Goal: Task Accomplishment & Management: Use online tool/utility

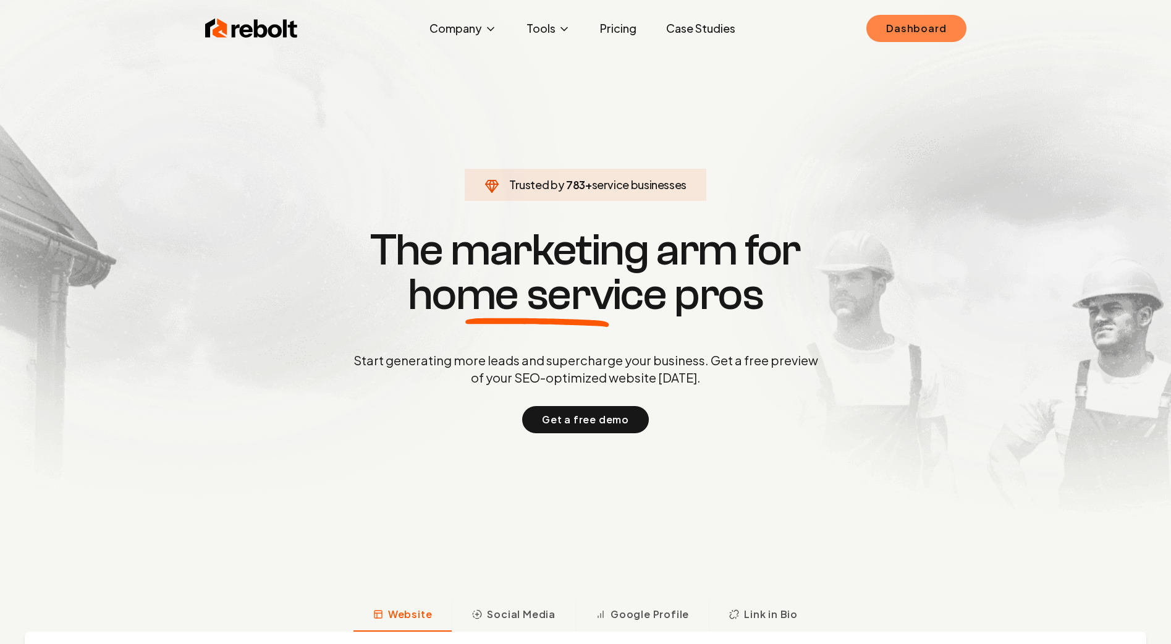
click at [920, 36] on link "Dashboard" at bounding box center [915, 28] width 99 height 27
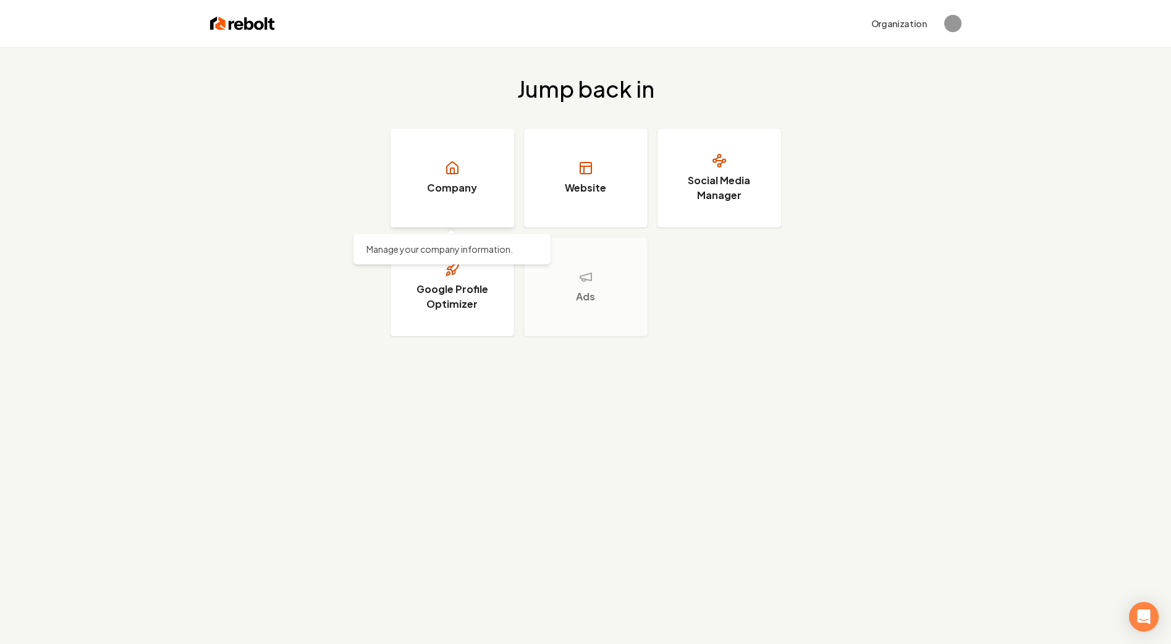
click at [492, 172] on link "Company" at bounding box center [452, 177] width 124 height 99
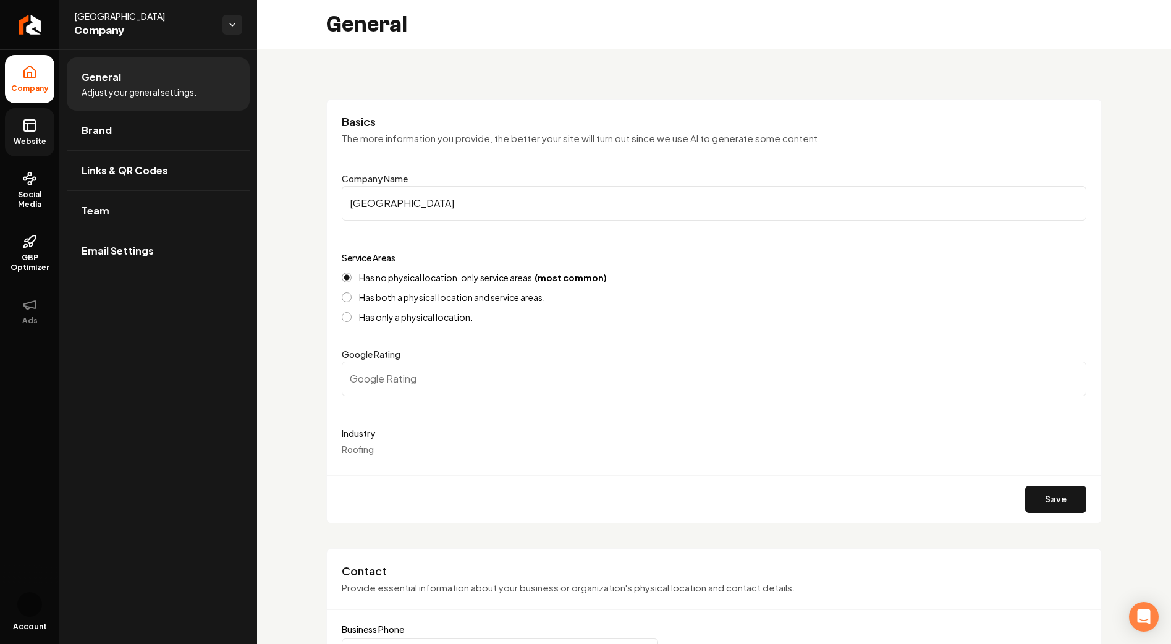
click at [43, 127] on link "Website" at bounding box center [29, 132] width 49 height 48
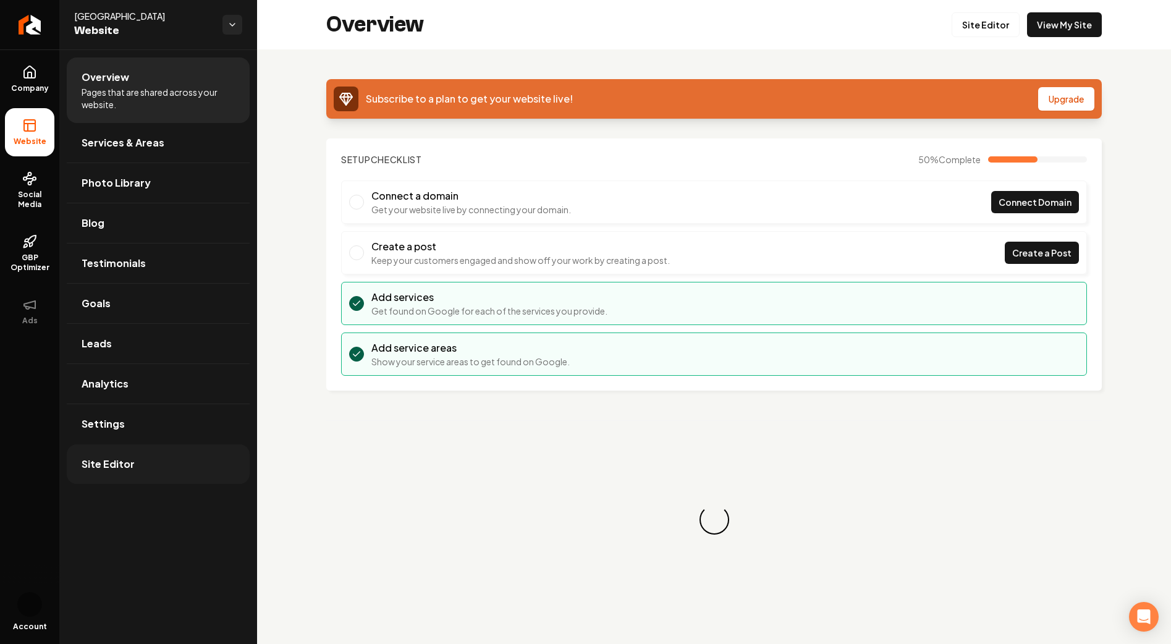
click at [162, 475] on link "Site Editor" at bounding box center [158, 464] width 183 height 40
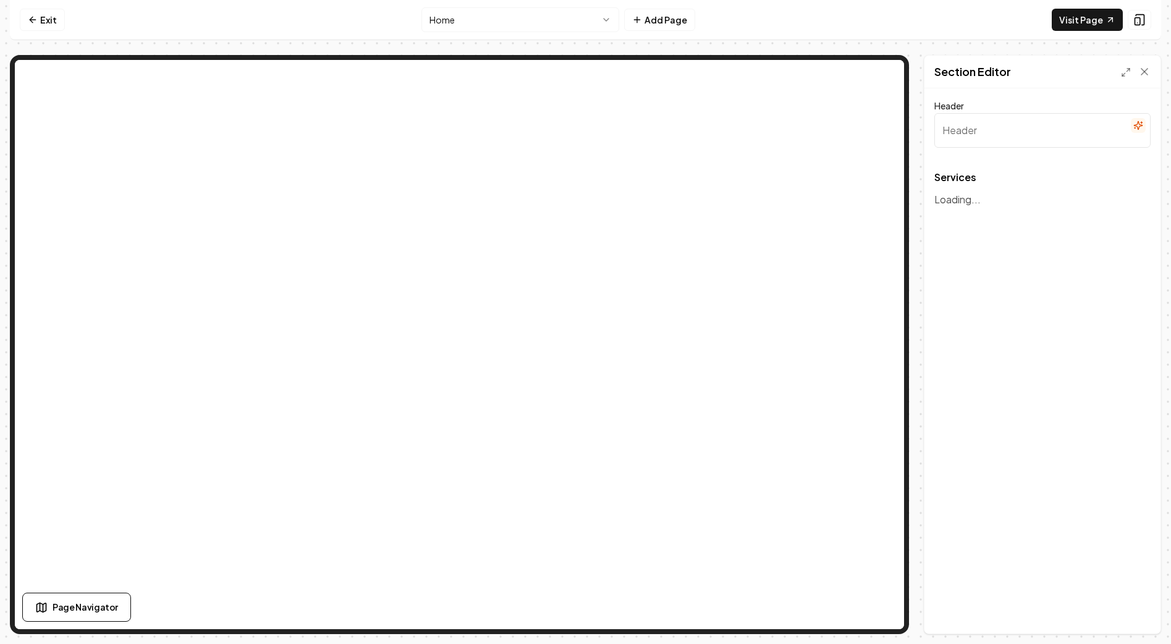
type input "Our Roofing Services"
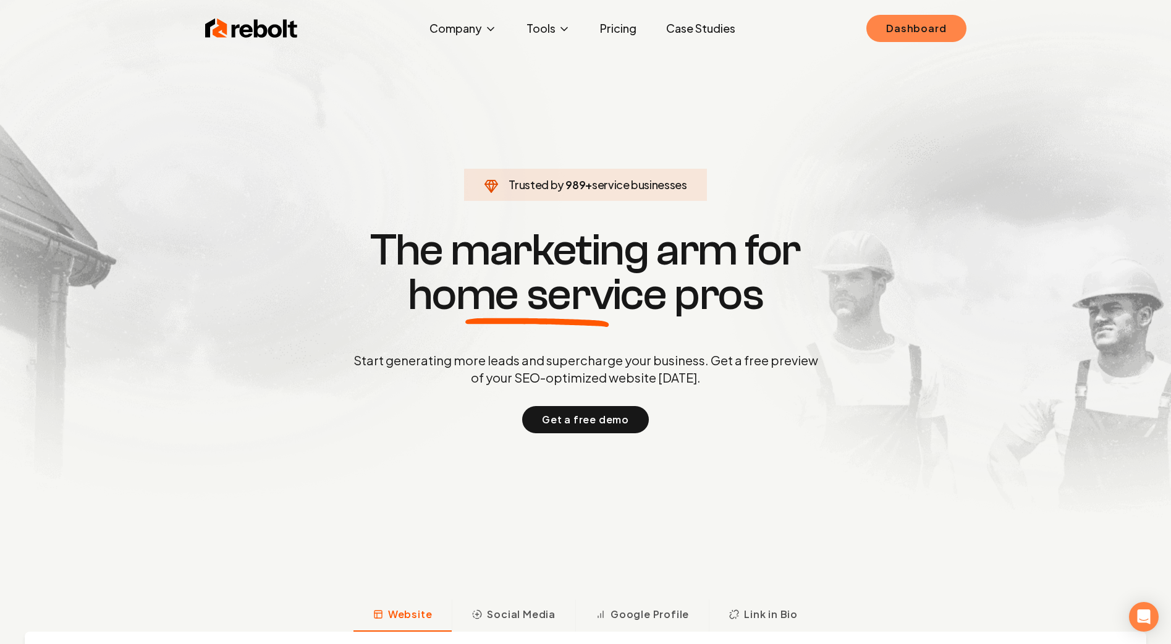
click at [903, 35] on link "Dashboard" at bounding box center [915, 28] width 99 height 27
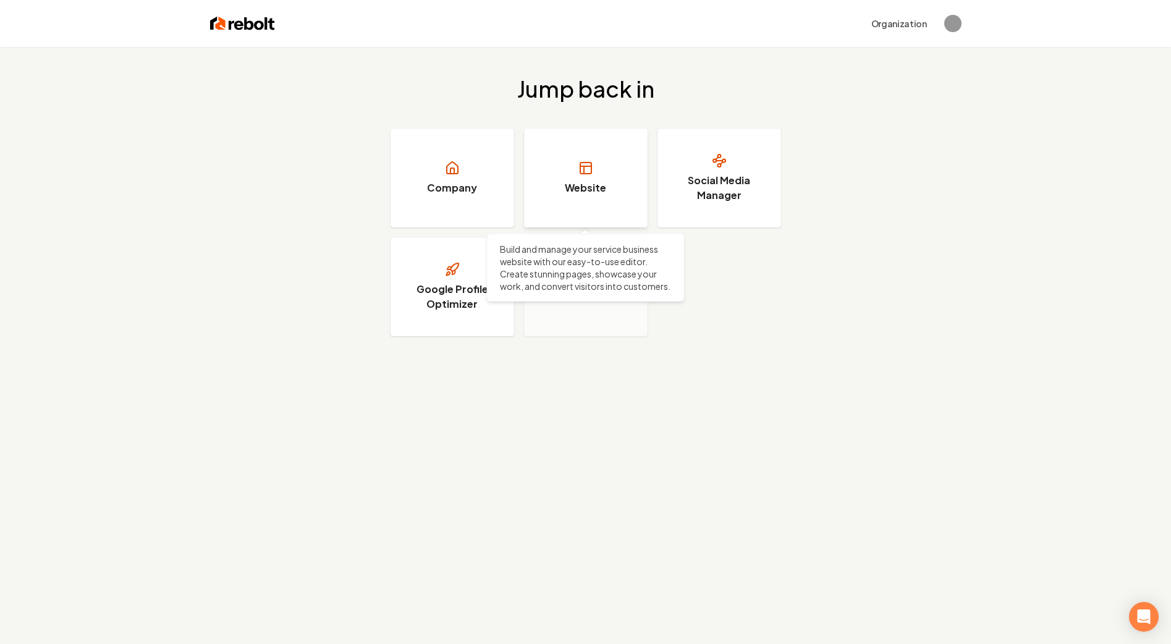
click at [595, 128] on link "Website" at bounding box center [586, 177] width 124 height 99
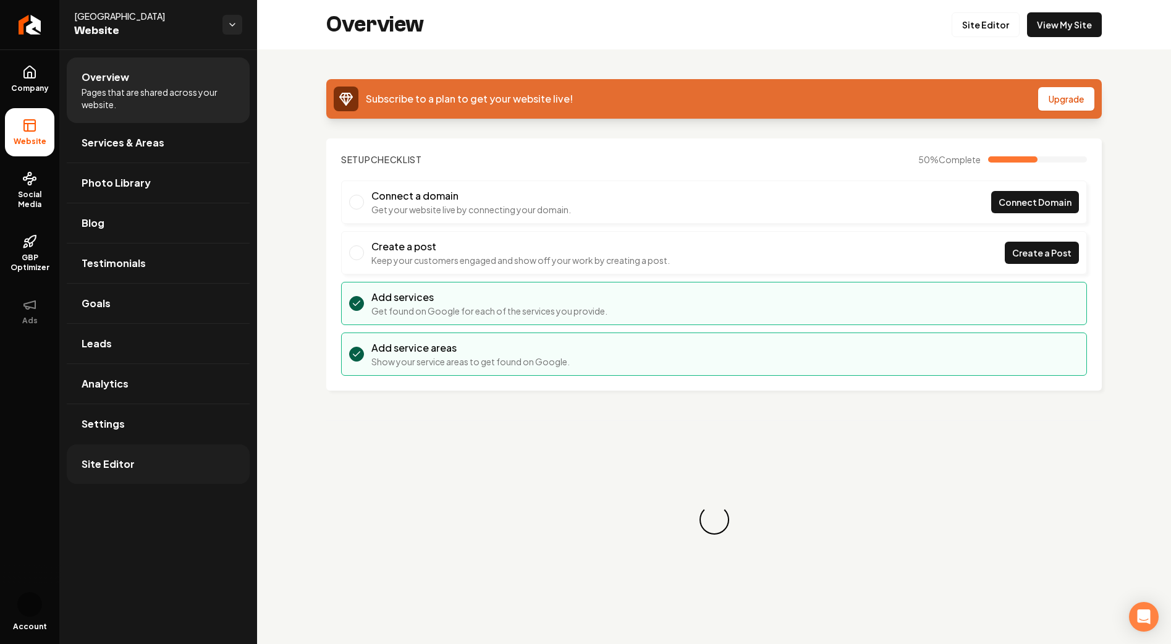
click at [151, 473] on link "Site Editor" at bounding box center [158, 464] width 183 height 40
